Goal: Contribute content: Add original content to the website for others to see

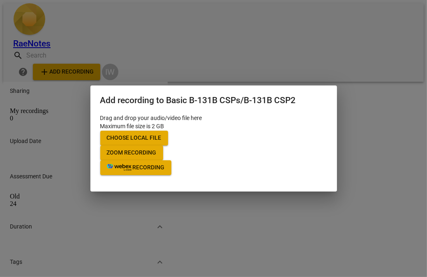
click at [162, 134] on span "Choose local file" at bounding box center [134, 138] width 55 height 8
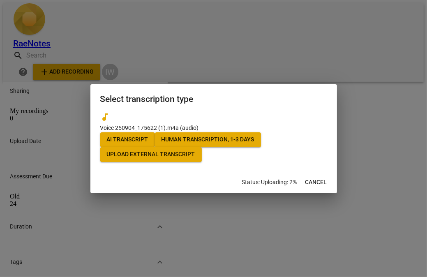
click at [132, 132] on button "AI Transcript" at bounding box center [127, 139] width 55 height 15
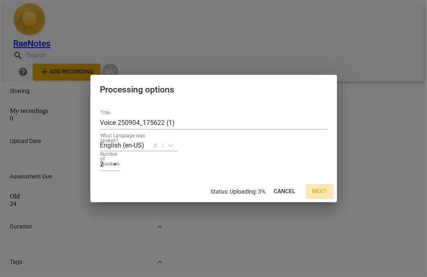
click at [319, 196] on span "Next" at bounding box center [320, 192] width 15 height 8
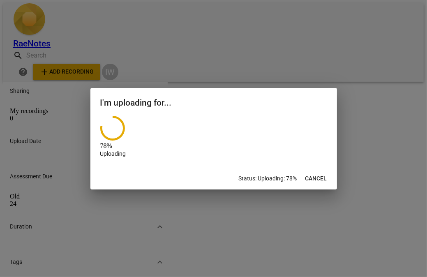
click at [301, 158] on div "78 % Uploading" at bounding box center [213, 137] width 227 height 42
click at [277, 137] on div "76 % Uploading" at bounding box center [213, 137] width 227 height 42
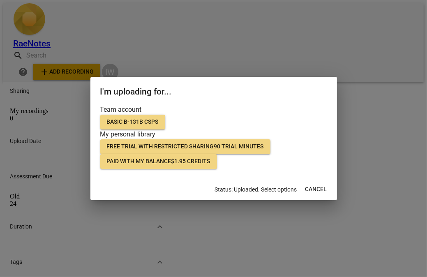
click at [118, 115] on button "Basic B-131B CSPs" at bounding box center [132, 122] width 65 height 15
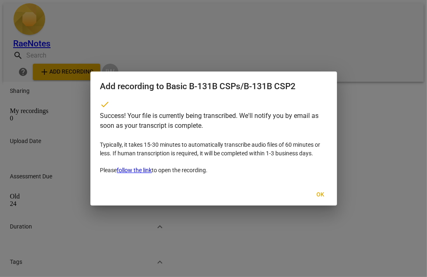
click at [152, 174] on link "follow the link" at bounding box center [134, 170] width 35 height 7
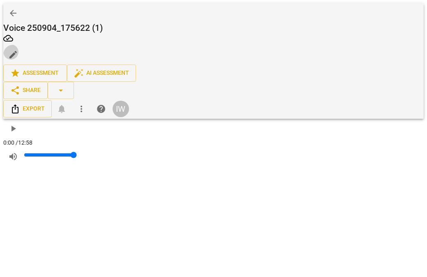
click at [18, 50] on span "edit" at bounding box center [13, 55] width 10 height 10
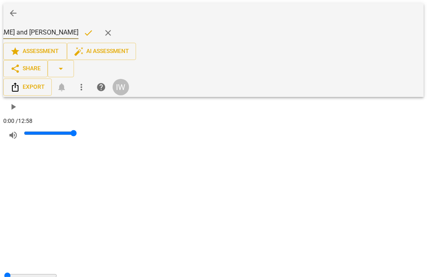
scroll to position [0, 135]
type input "Voice 250904_175622 (1) [PERSON_NAME] and [PERSON_NAME]"
click at [93, 28] on span "done" at bounding box center [89, 33] width 10 height 10
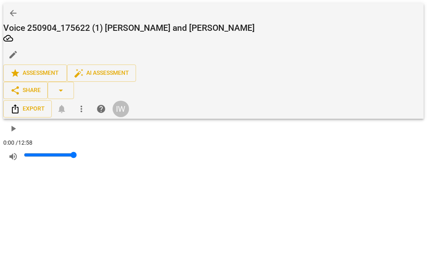
click at [10, 124] on span "play_arrow" at bounding box center [13, 129] width 10 height 10
click at [16, 124] on span "pause" at bounding box center [13, 129] width 10 height 10
type input "95"
